Goal: Task Accomplishment & Management: Manage account settings

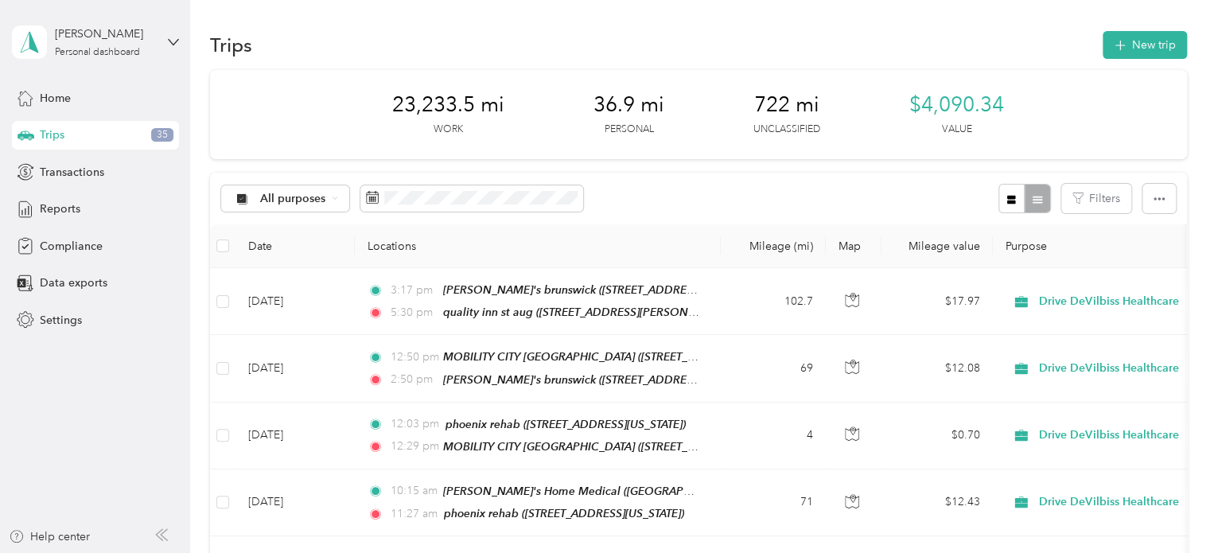
scroll to position [6212, 0]
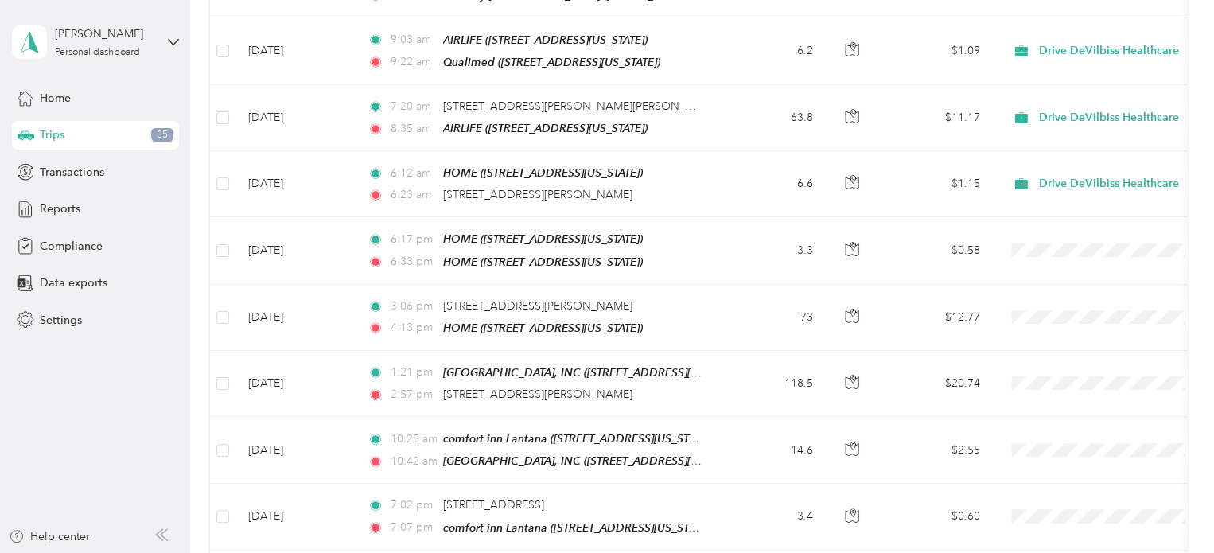
scroll to position [4398, 0]
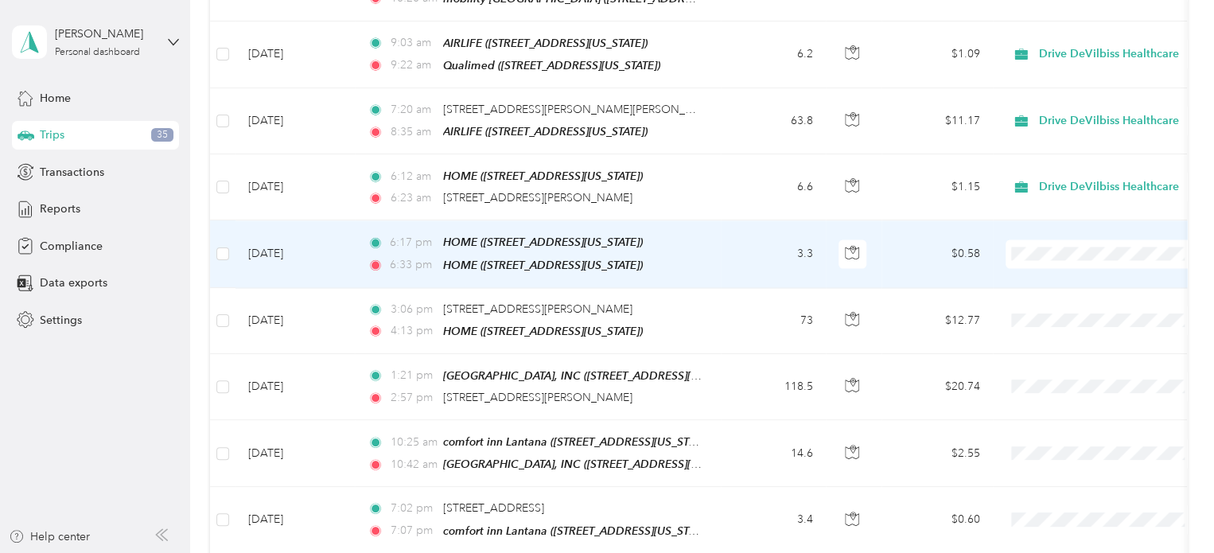
click at [1060, 175] on span "Drive DeVilbiss Healthcare" at bounding box center [1118, 174] width 147 height 17
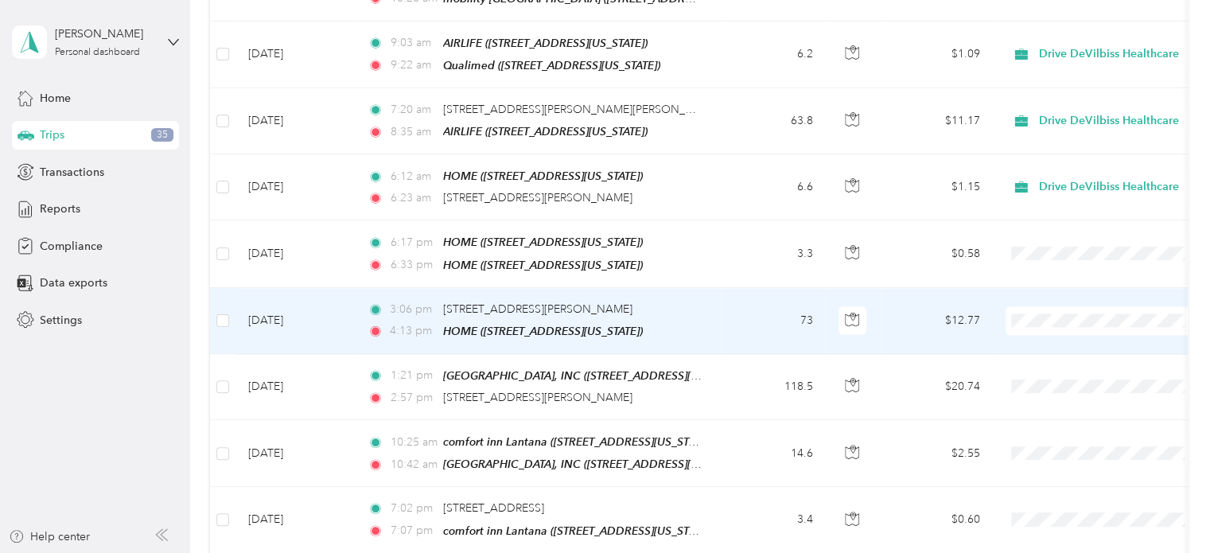
click at [1051, 306] on span at bounding box center [1104, 320] width 197 height 29
click at [1070, 244] on span "Drive DeVilbiss Healthcare" at bounding box center [1118, 240] width 147 height 17
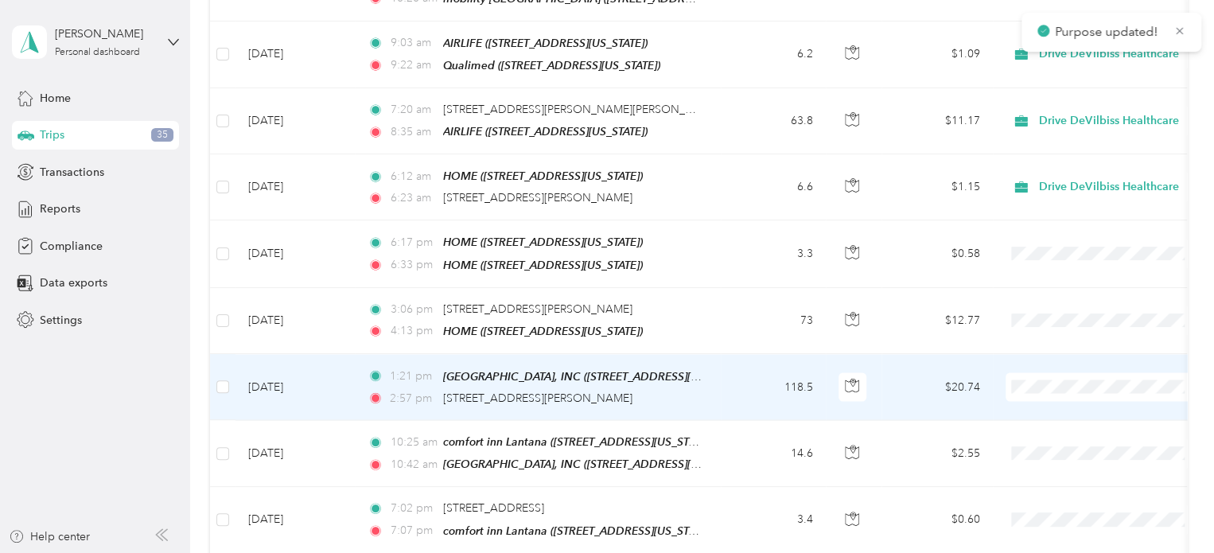
click at [1098, 304] on span "Drive DeVilbiss Healthcare" at bounding box center [1118, 306] width 147 height 17
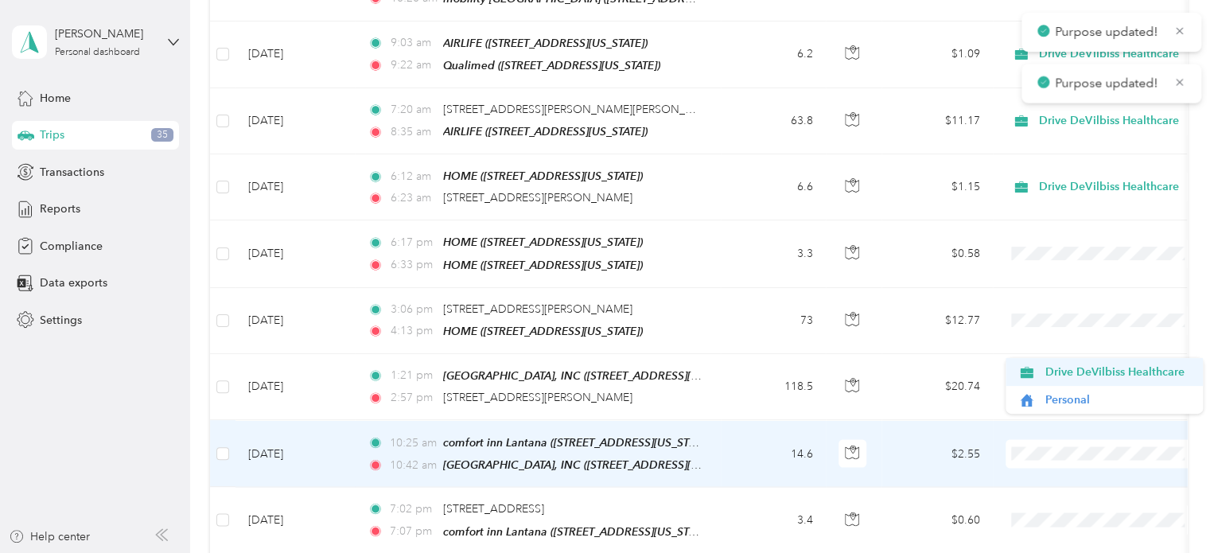
click at [1100, 378] on span "Drive DeVilbiss Healthcare" at bounding box center [1118, 372] width 147 height 17
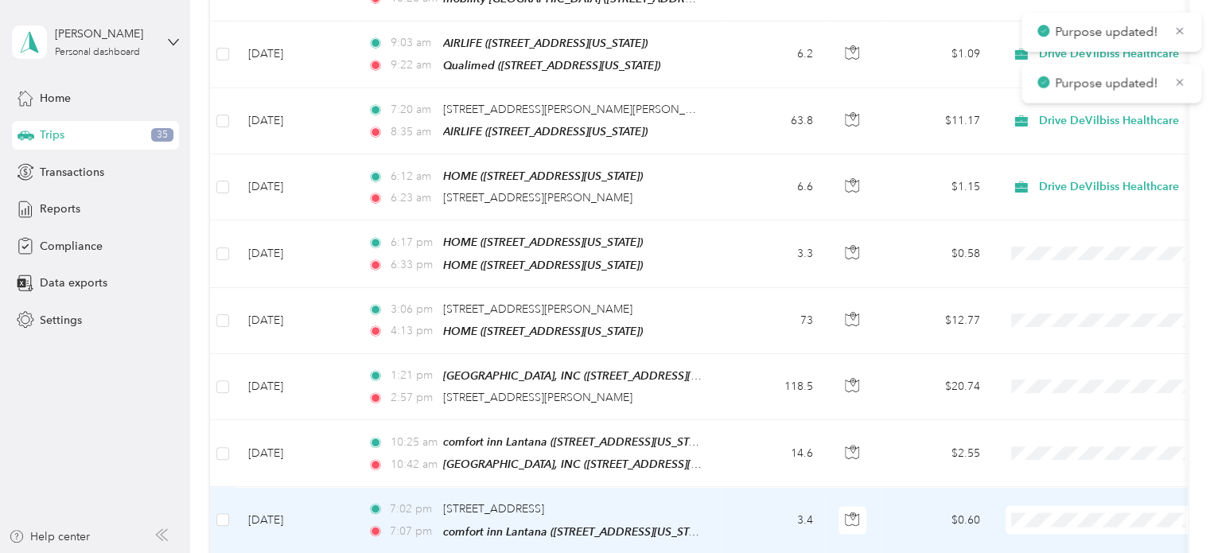
click at [1097, 437] on span "Drive DeVilbiss Healthcare" at bounding box center [1118, 435] width 147 height 17
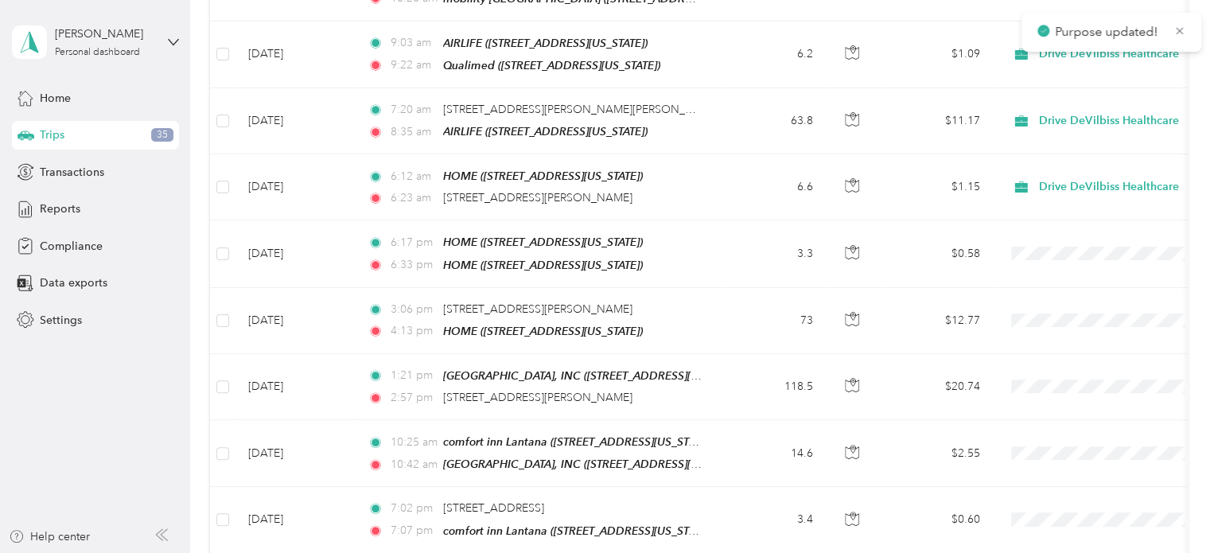
click at [1074, 505] on span "Drive DeVilbiss Healthcare" at bounding box center [1118, 502] width 147 height 17
click at [1076, 472] on span "Drive DeVilbiss Healthcare" at bounding box center [1118, 480] width 147 height 17
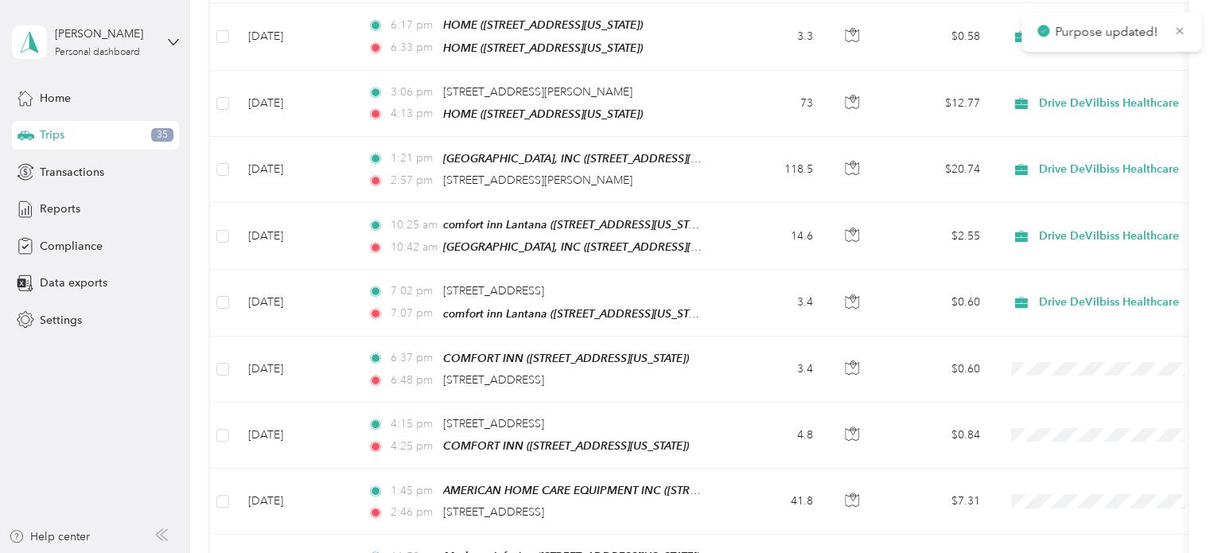
scroll to position [4581, 0]
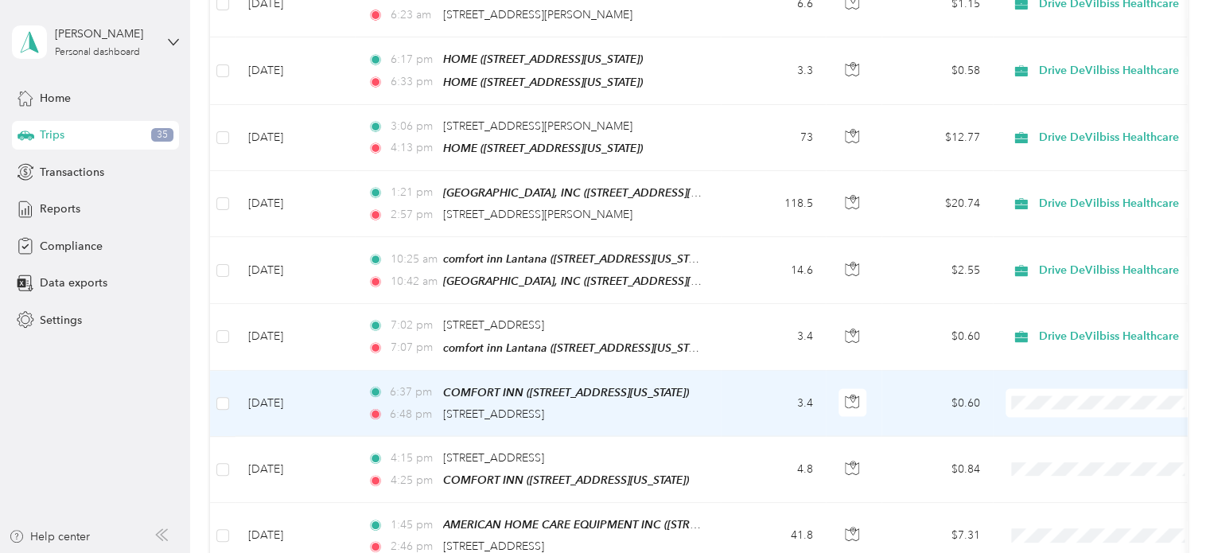
click at [1067, 325] on li "Drive DeVilbiss Healthcare" at bounding box center [1104, 320] width 197 height 28
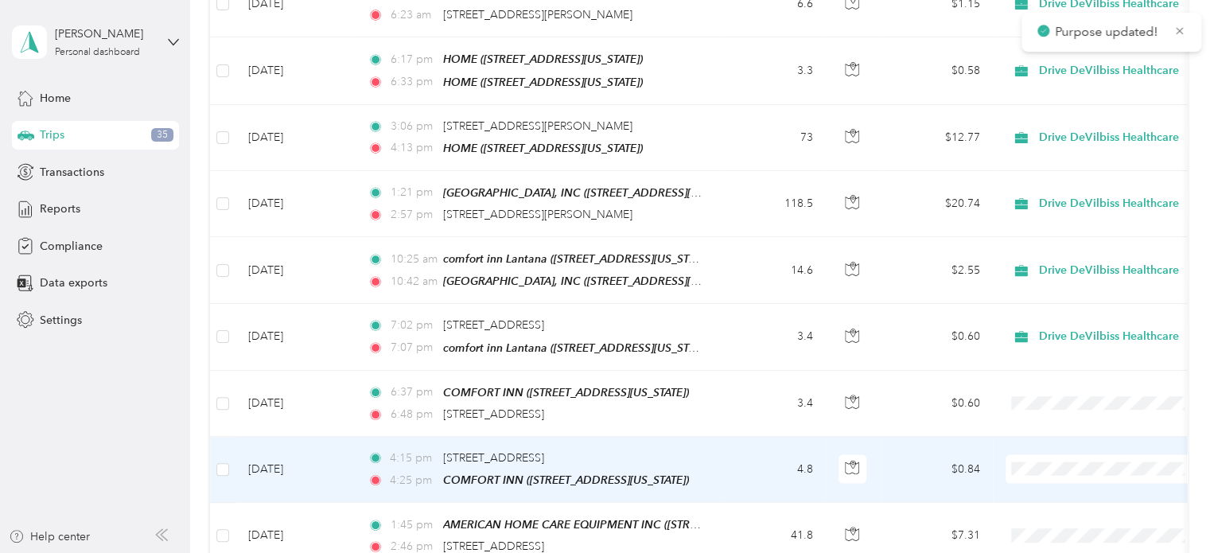
click at [1056, 379] on span "Drive DeVilbiss Healthcare" at bounding box center [1118, 383] width 147 height 17
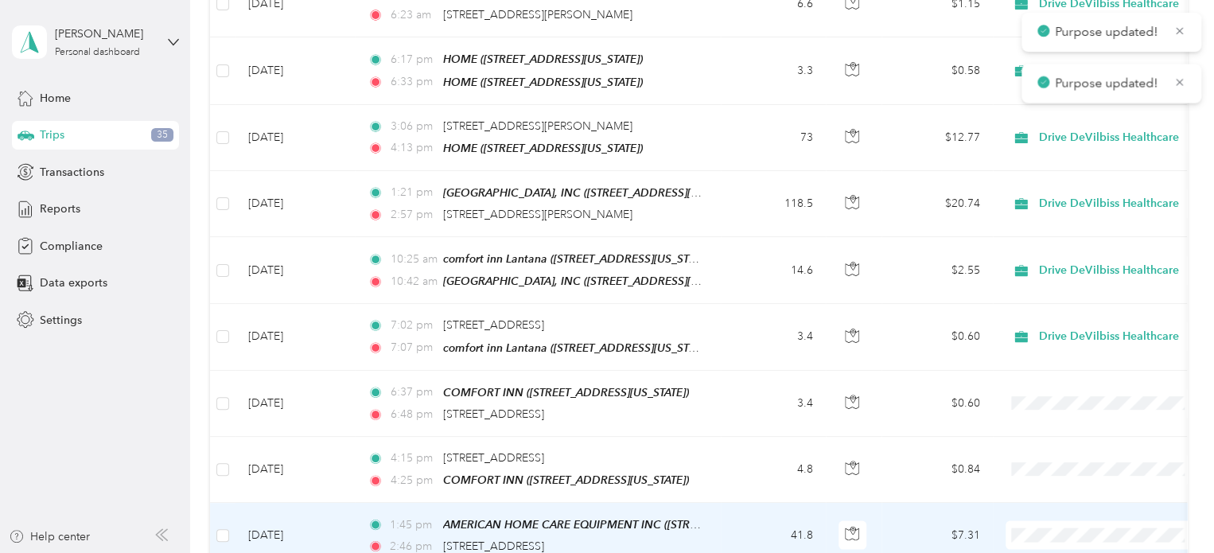
click at [1070, 455] on span "Drive DeVilbiss Healthcare" at bounding box center [1118, 450] width 147 height 17
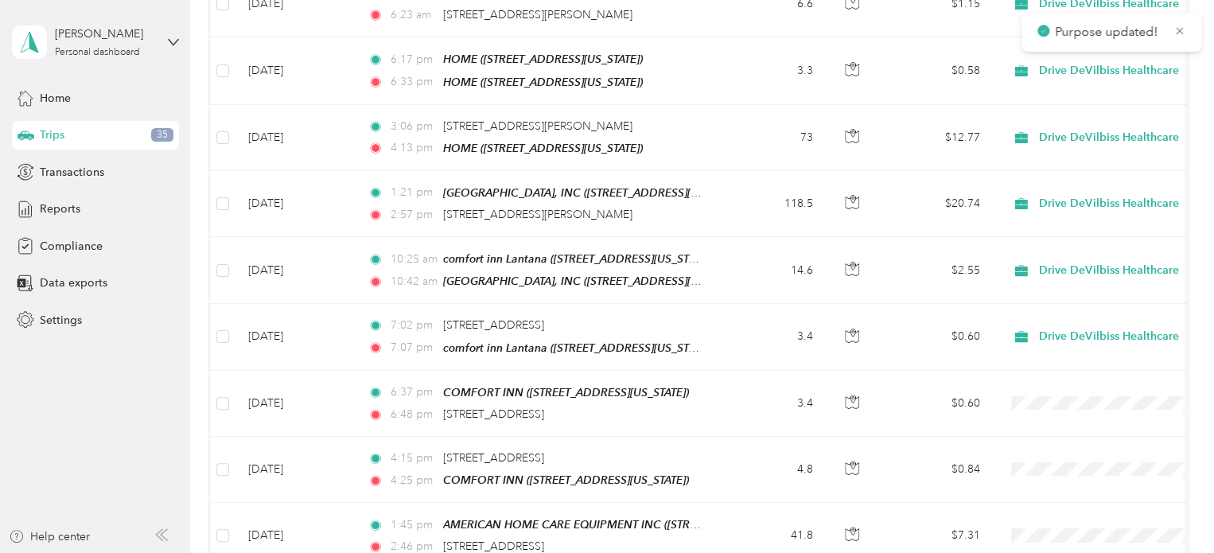
click at [1054, 432] on li "Drive DeVilbiss Healthcare" at bounding box center [1104, 429] width 197 height 28
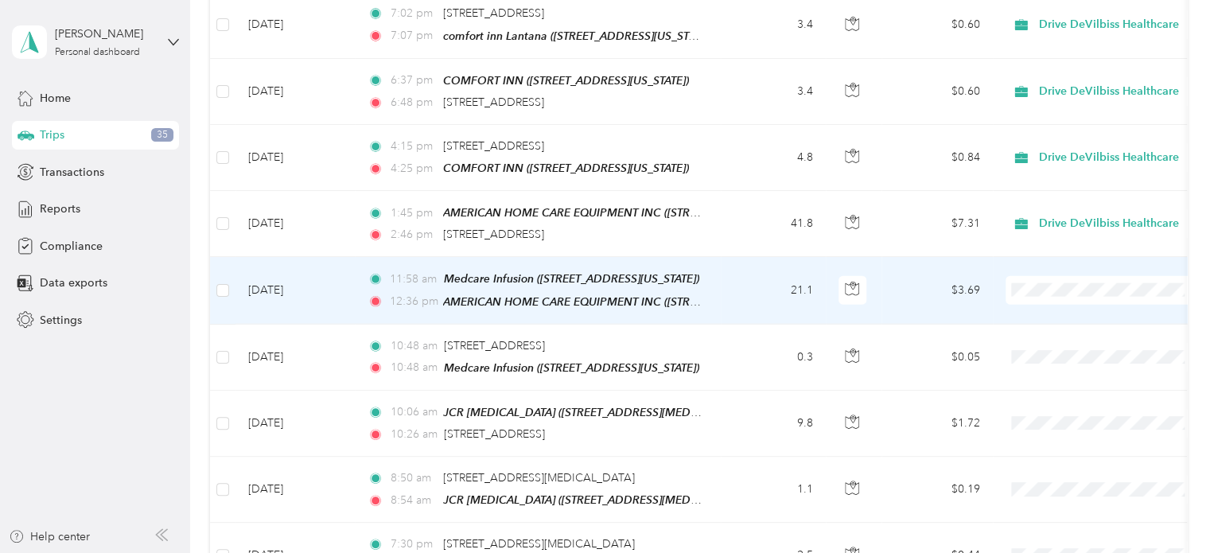
click at [1057, 199] on span "Drive DeVilbiss Healthcare" at bounding box center [1118, 201] width 147 height 17
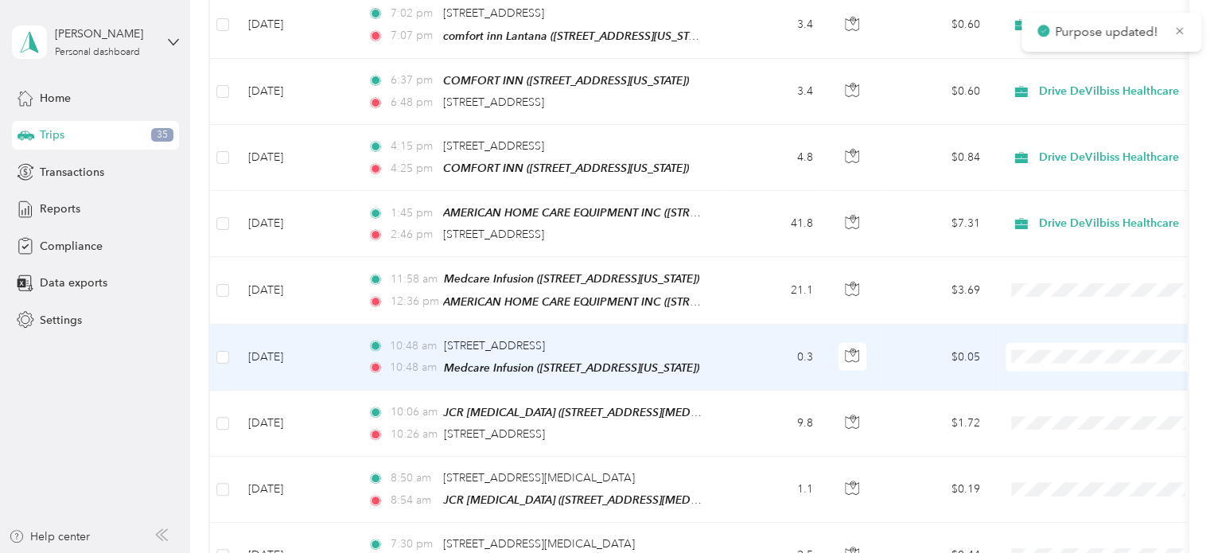
click at [1050, 267] on span "Drive DeVilbiss Healthcare" at bounding box center [1118, 269] width 147 height 17
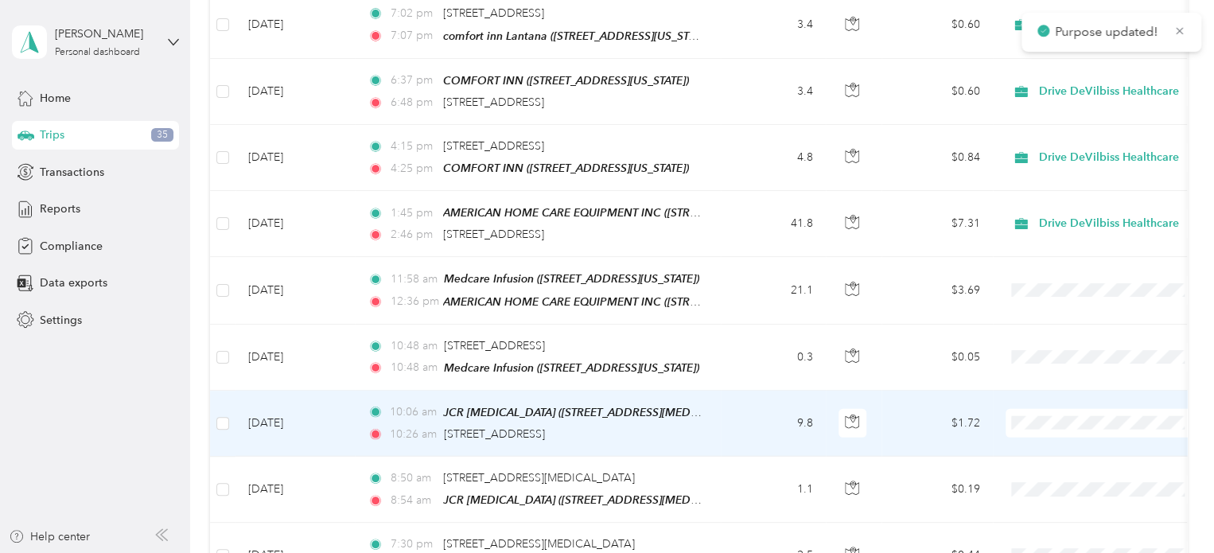
click at [1045, 409] on span at bounding box center [1104, 423] width 197 height 29
click at [1075, 329] on span "Drive DeVilbiss Healthcare" at bounding box center [1118, 334] width 147 height 17
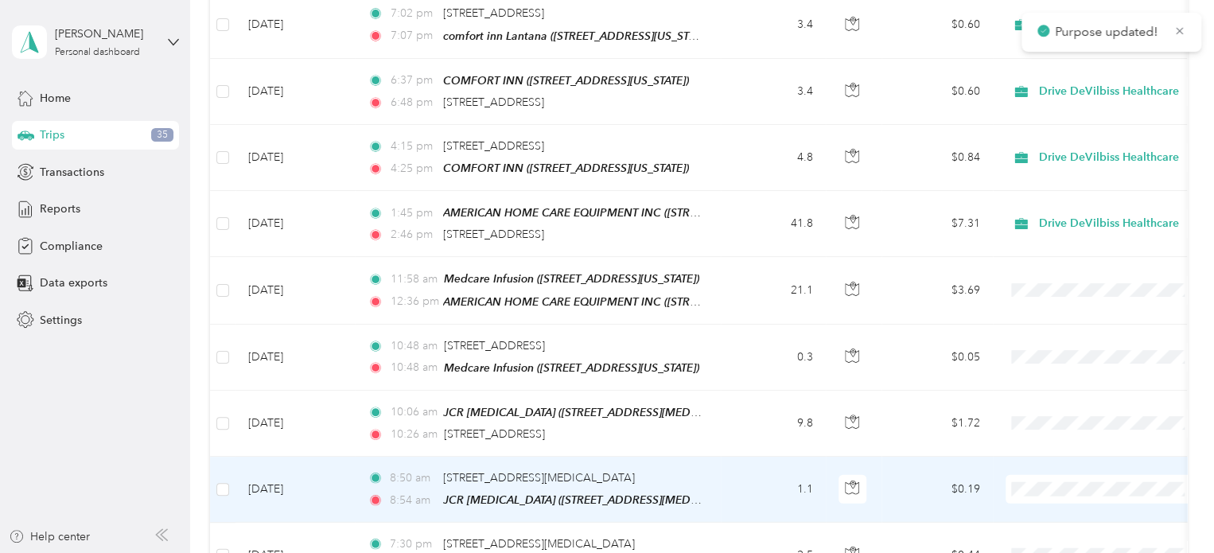
click at [1073, 394] on span "Drive DeVilbiss Healthcare" at bounding box center [1118, 400] width 147 height 17
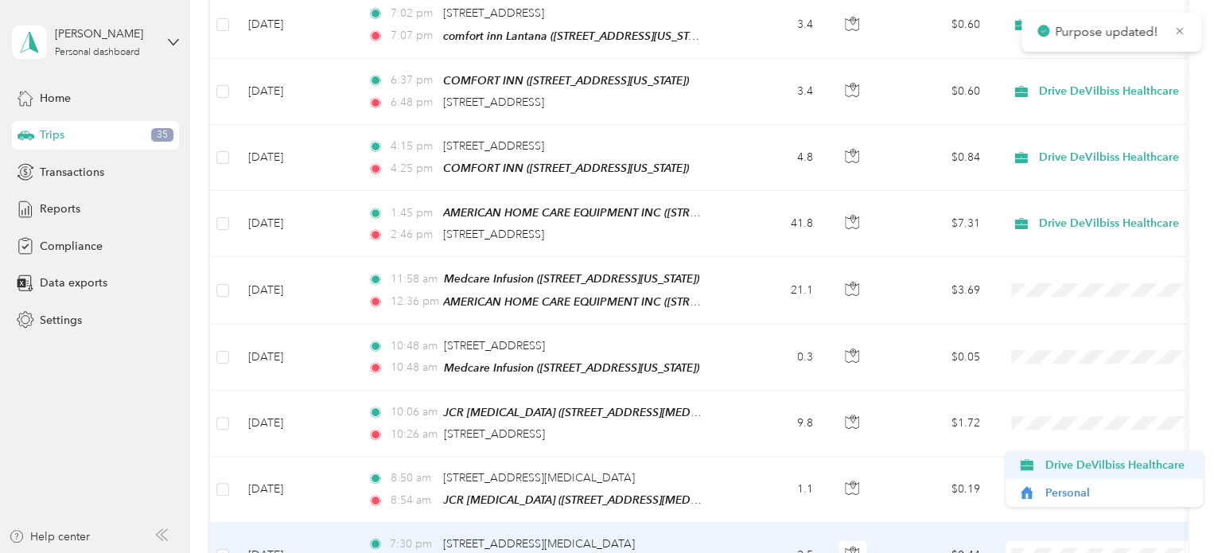
click at [1062, 455] on li "Drive DeVilbiss Healthcare" at bounding box center [1104, 465] width 197 height 28
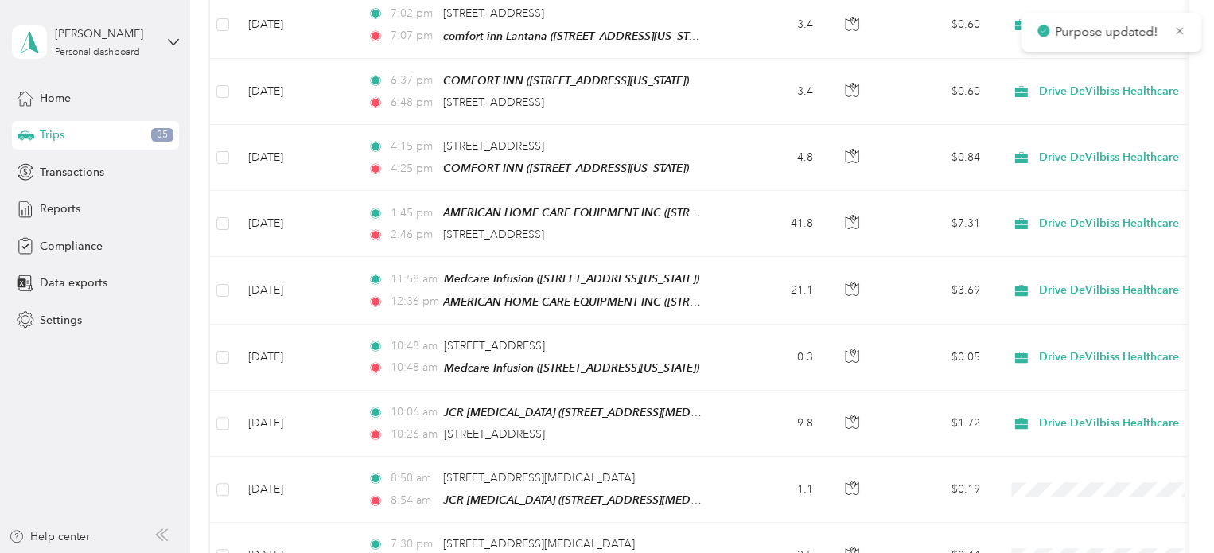
click at [1066, 445] on span "Drive DeVilbiss Healthcare" at bounding box center [1118, 442] width 147 height 17
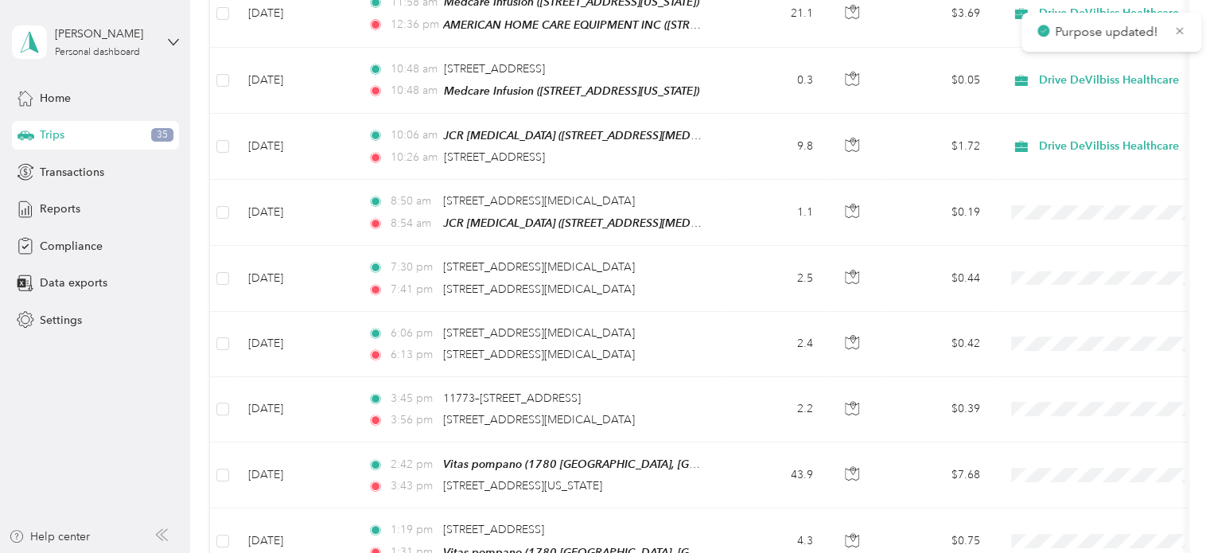
scroll to position [5282, 0]
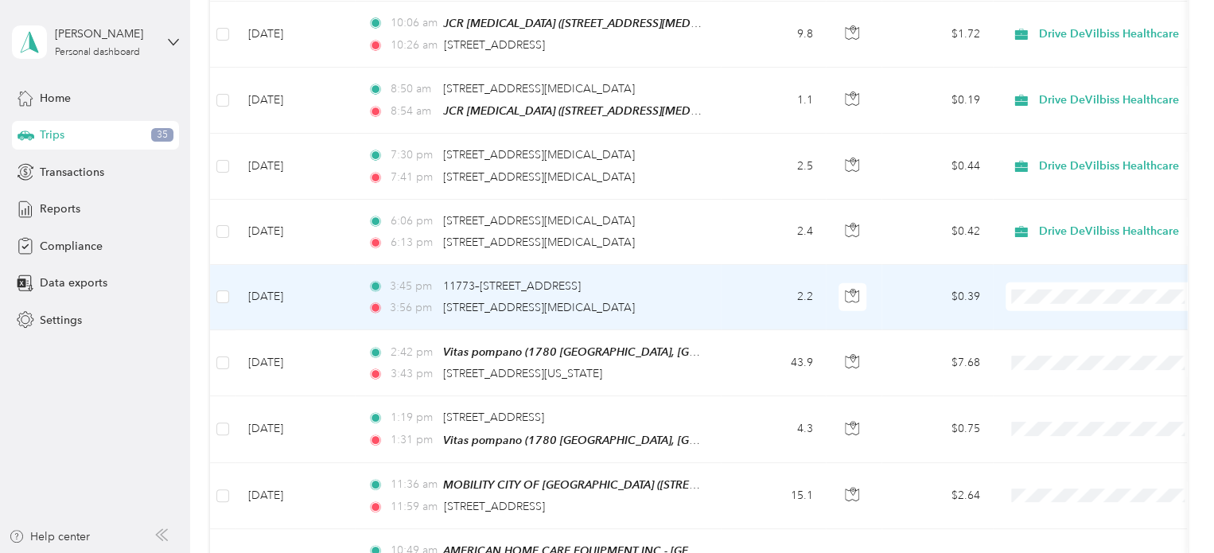
click at [1050, 209] on li "Drive DeVilbiss Healthcare" at bounding box center [1104, 206] width 197 height 28
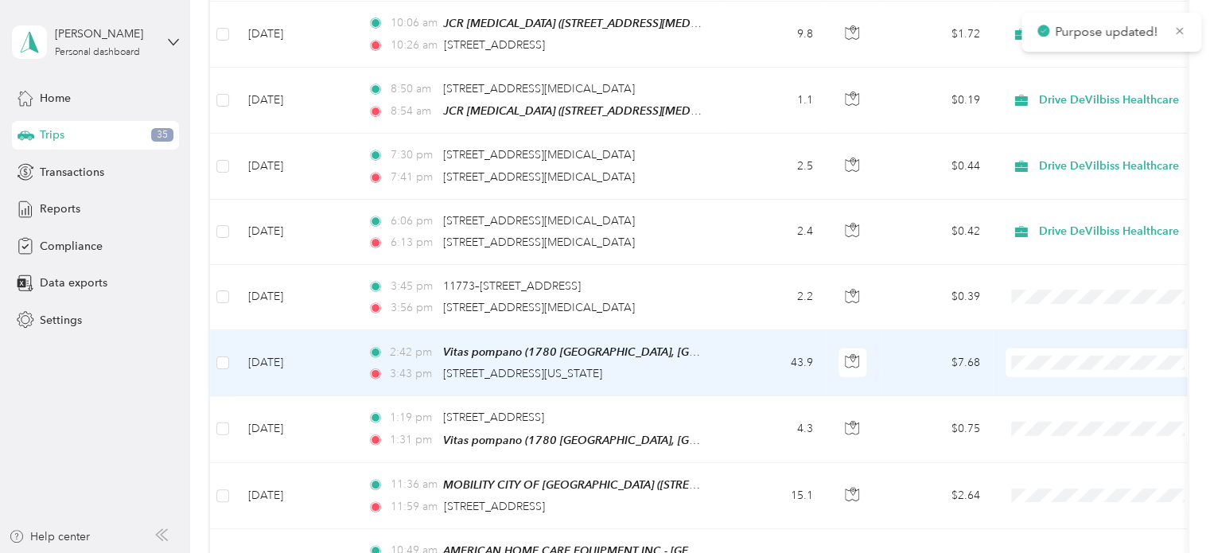
click at [1047, 278] on li "Drive DeVilbiss Healthcare" at bounding box center [1104, 271] width 197 height 28
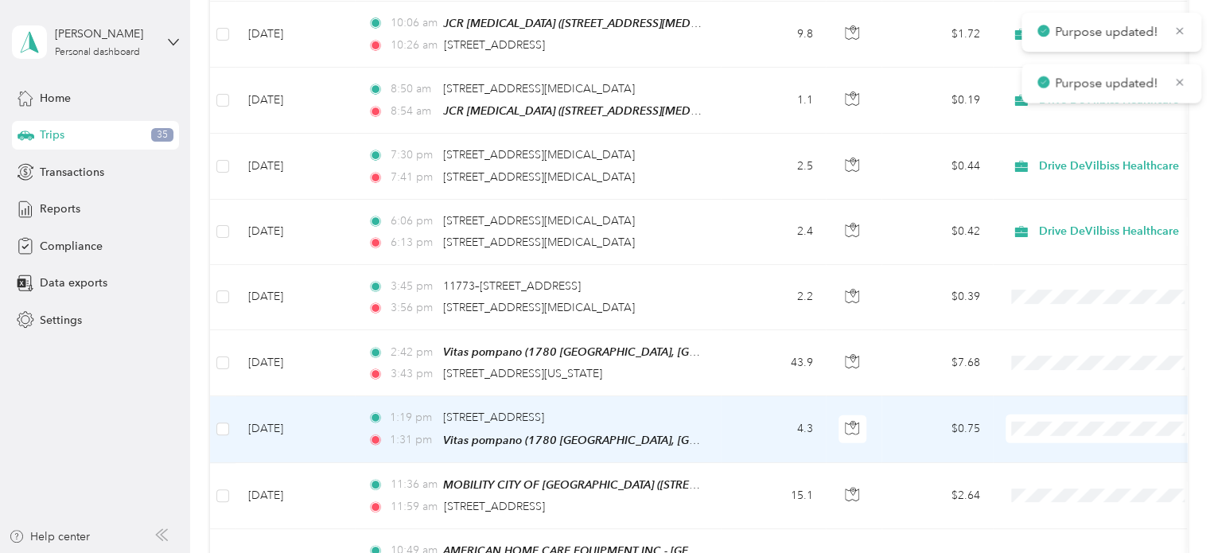
click at [1055, 337] on span "Drive DeVilbiss Healthcare" at bounding box center [1118, 336] width 147 height 17
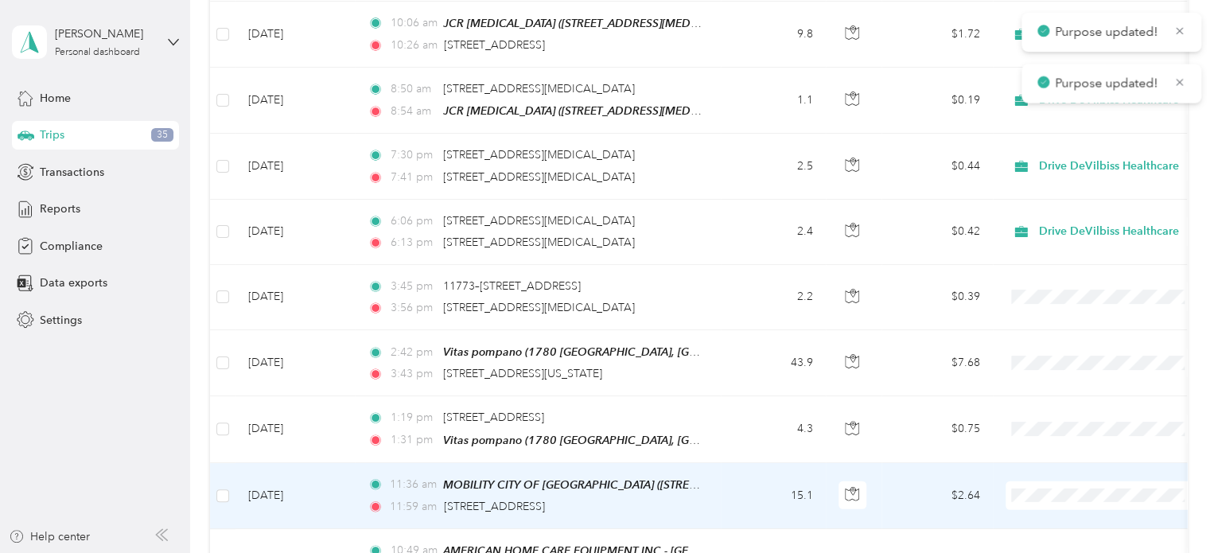
click at [1067, 394] on span "Drive DeVilbiss Healthcare" at bounding box center [1118, 401] width 147 height 17
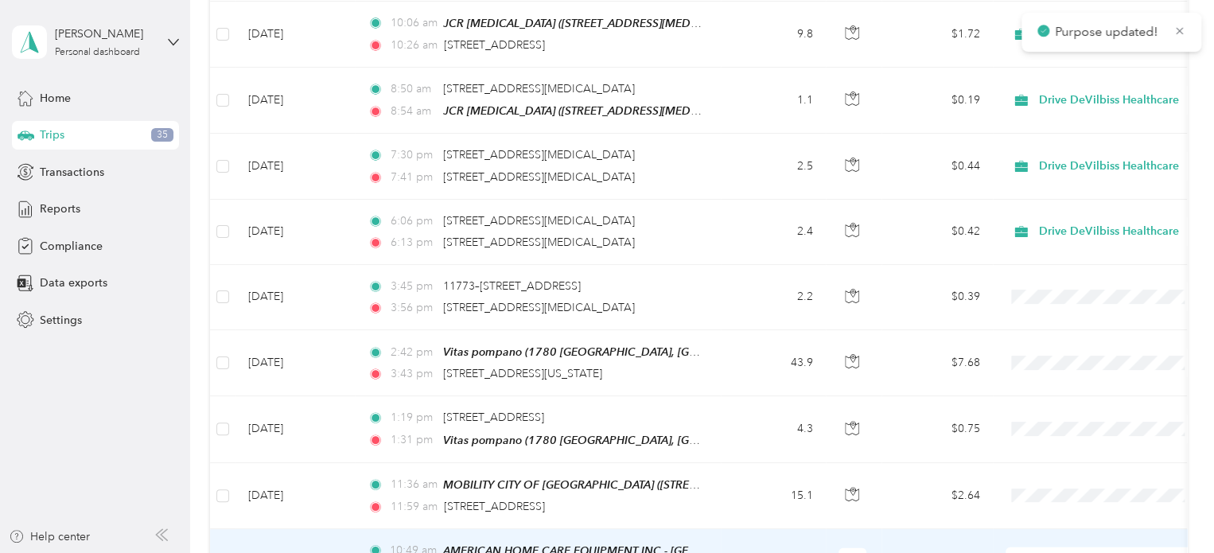
click at [1050, 548] on span at bounding box center [1104, 562] width 197 height 29
click at [1059, 462] on span "Drive DeVilbiss Healthcare" at bounding box center [1118, 467] width 147 height 17
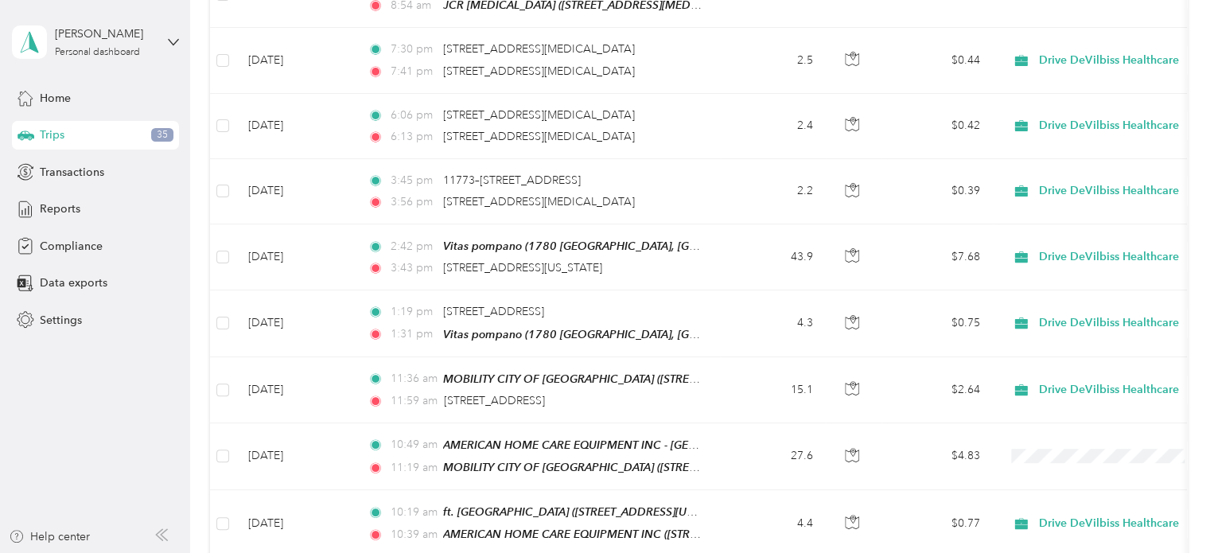
scroll to position [5370, 0]
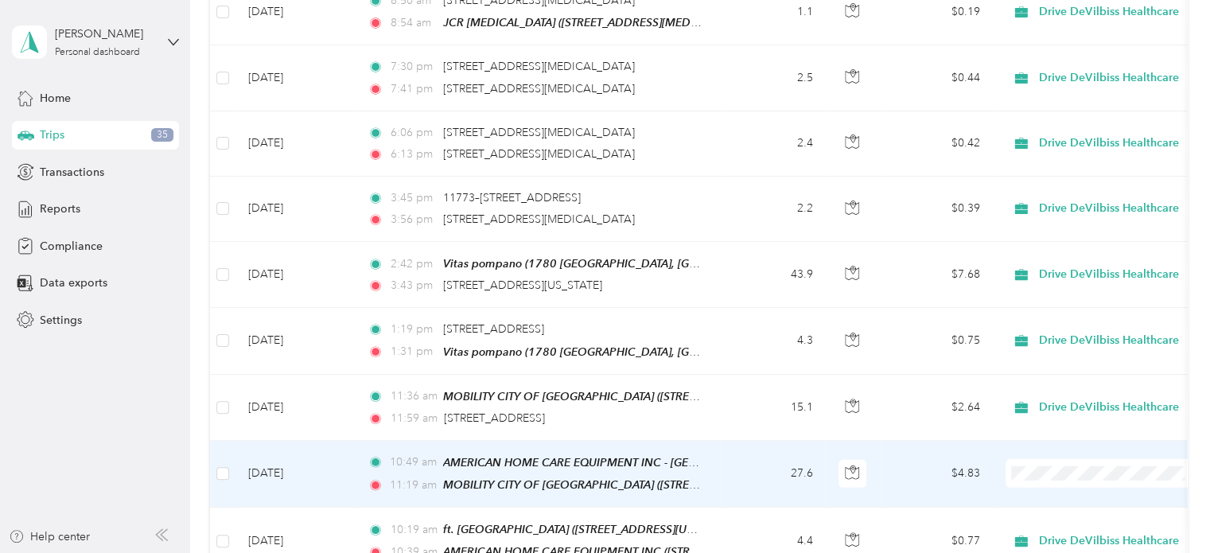
click at [1054, 379] on span "Drive DeVilbiss Healthcare" at bounding box center [1118, 378] width 147 height 17
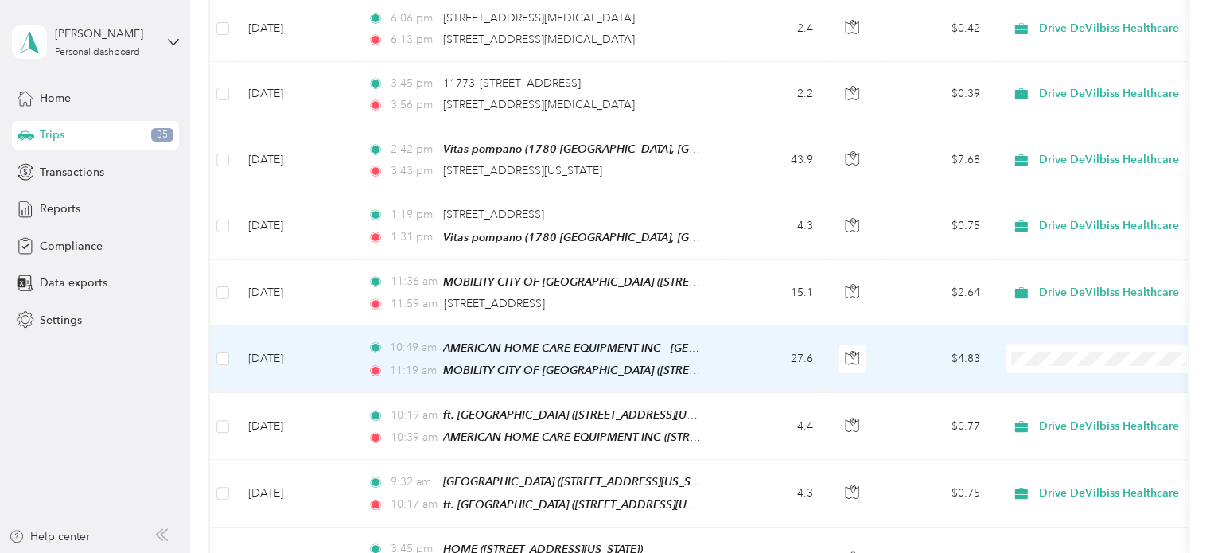
scroll to position [5475, 0]
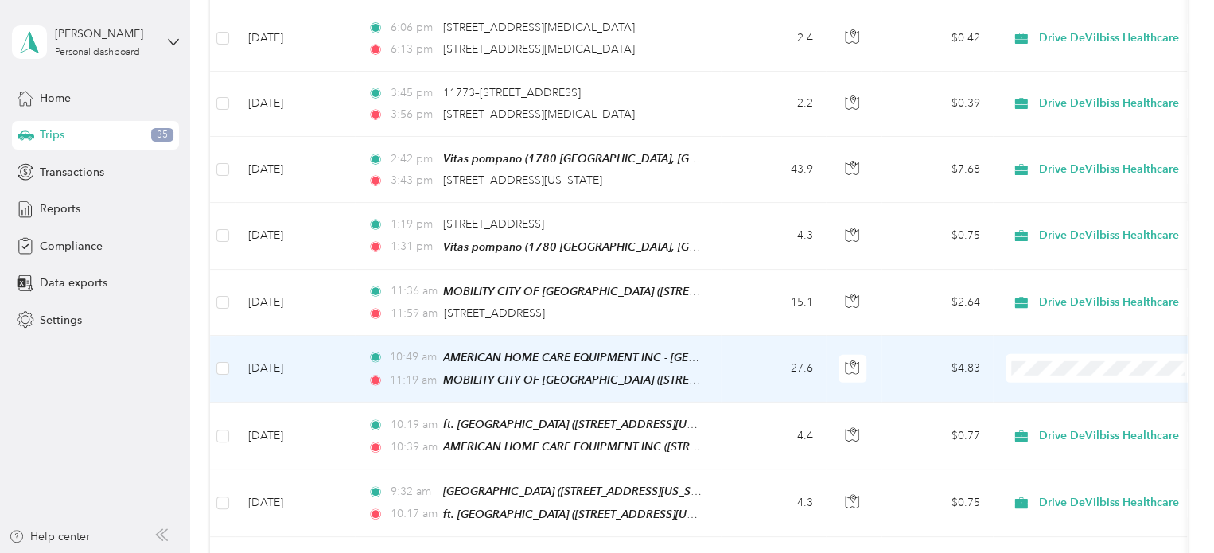
click at [1054, 270] on span "Drive DeVilbiss Healthcare" at bounding box center [1118, 273] width 147 height 17
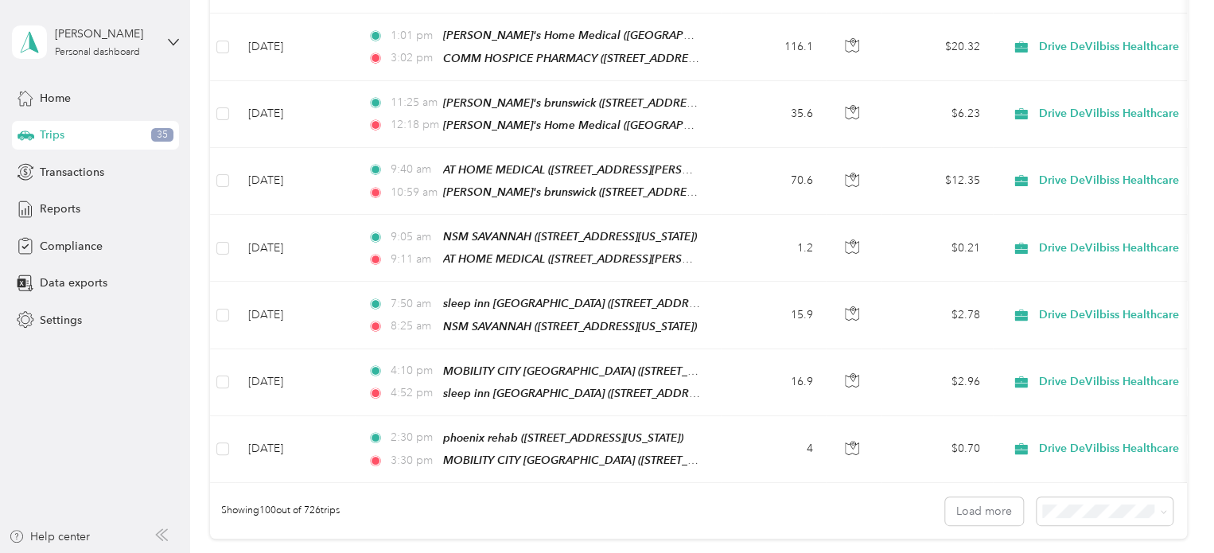
scroll to position [6459, 0]
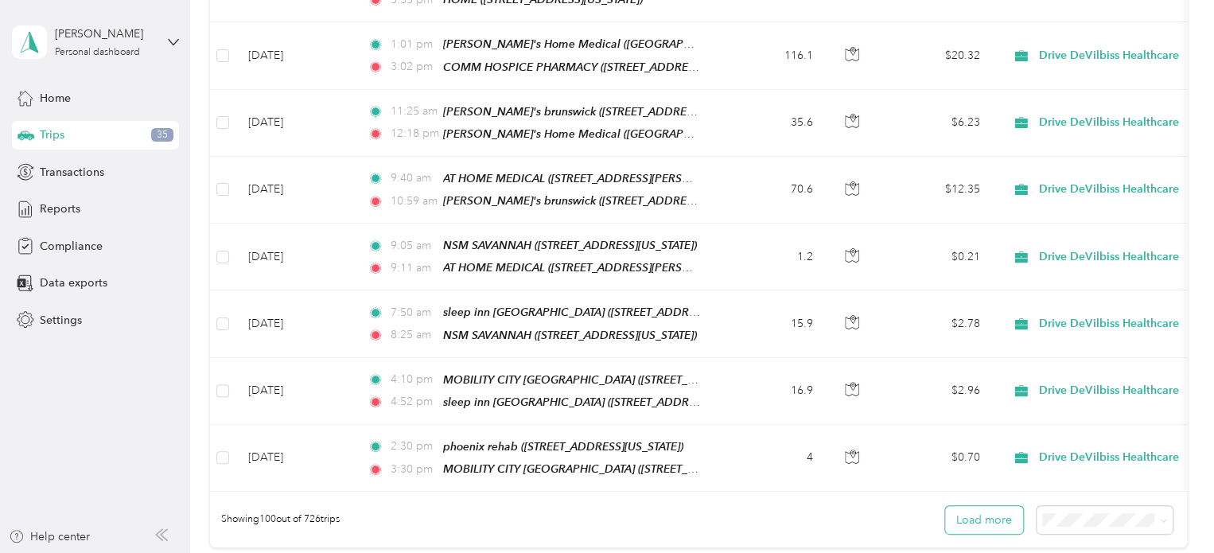
click at [977, 506] on button "Load more" at bounding box center [984, 520] width 78 height 28
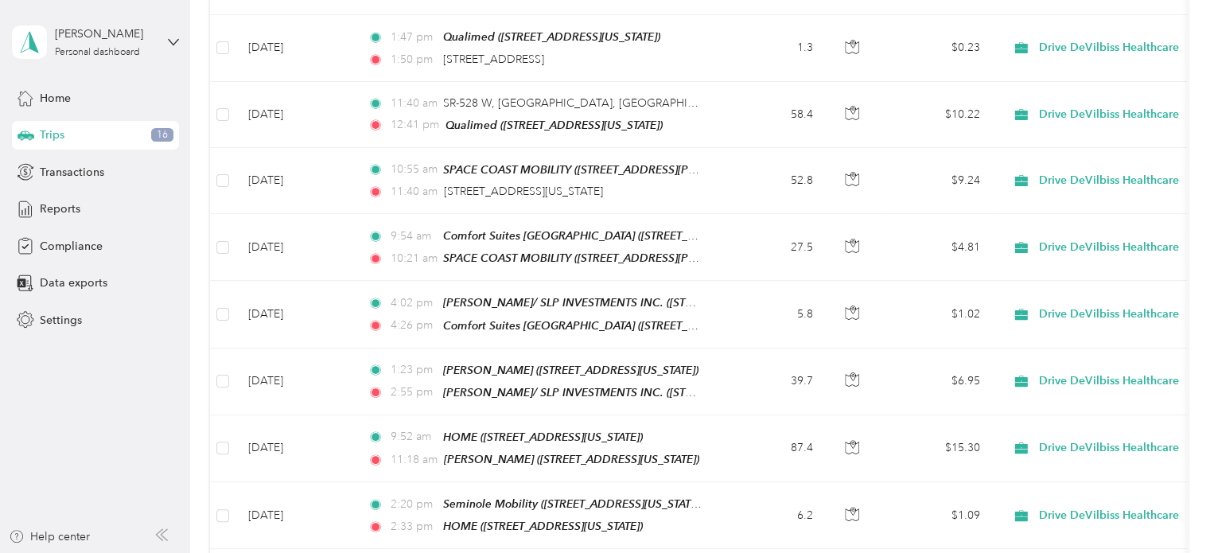
scroll to position [3234, 0]
